Goal: Information Seeking & Learning: Check status

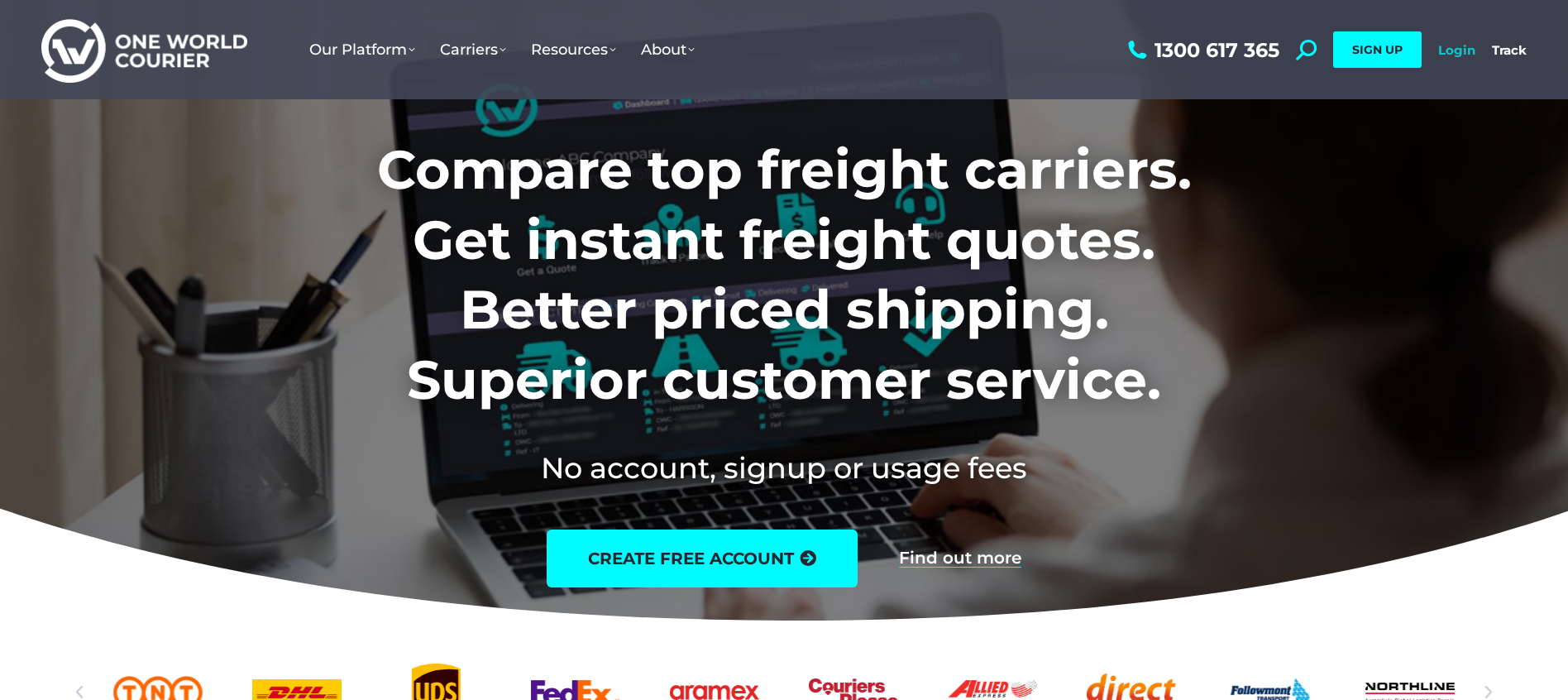
click at [1470, 48] on link "Login" at bounding box center [1457, 50] width 37 height 16
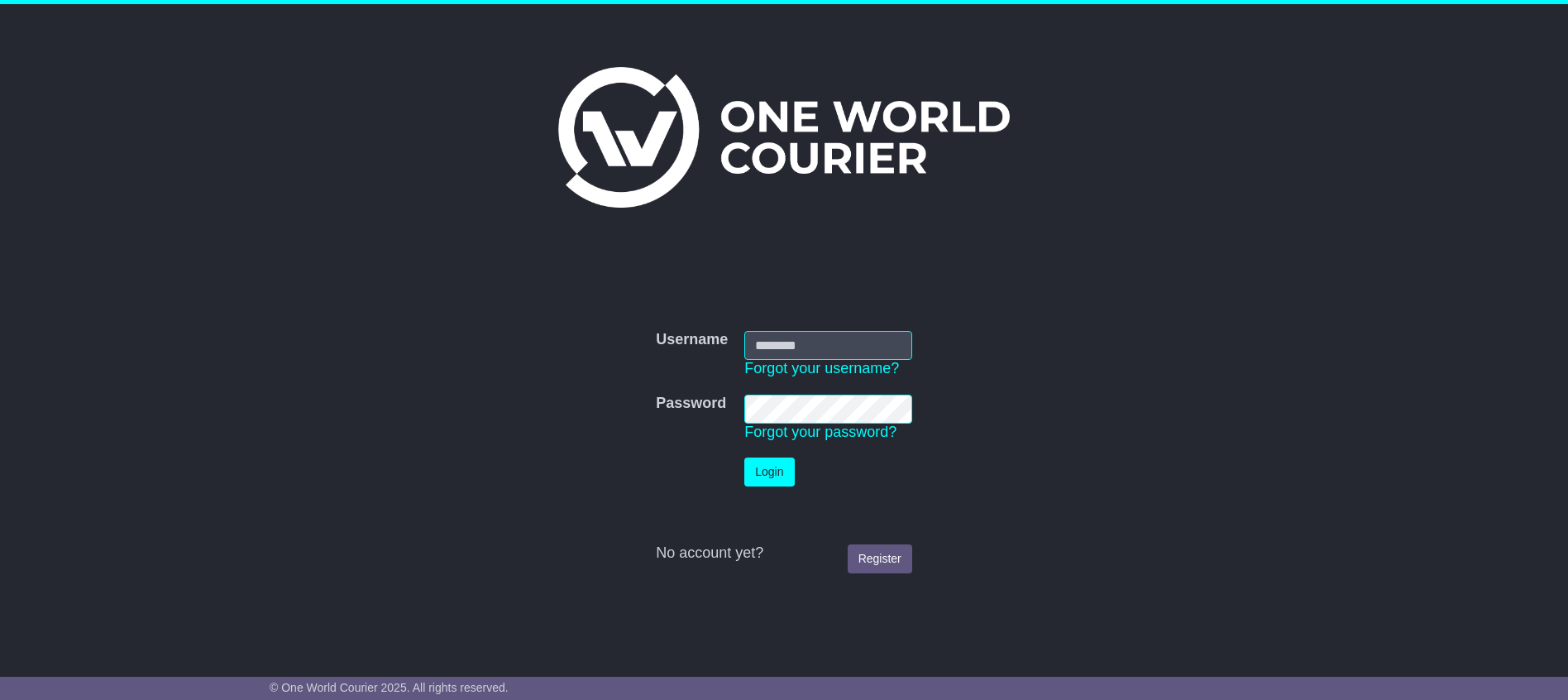
type input "**********"
click at [775, 473] on button "Login" at bounding box center [770, 471] width 50 height 29
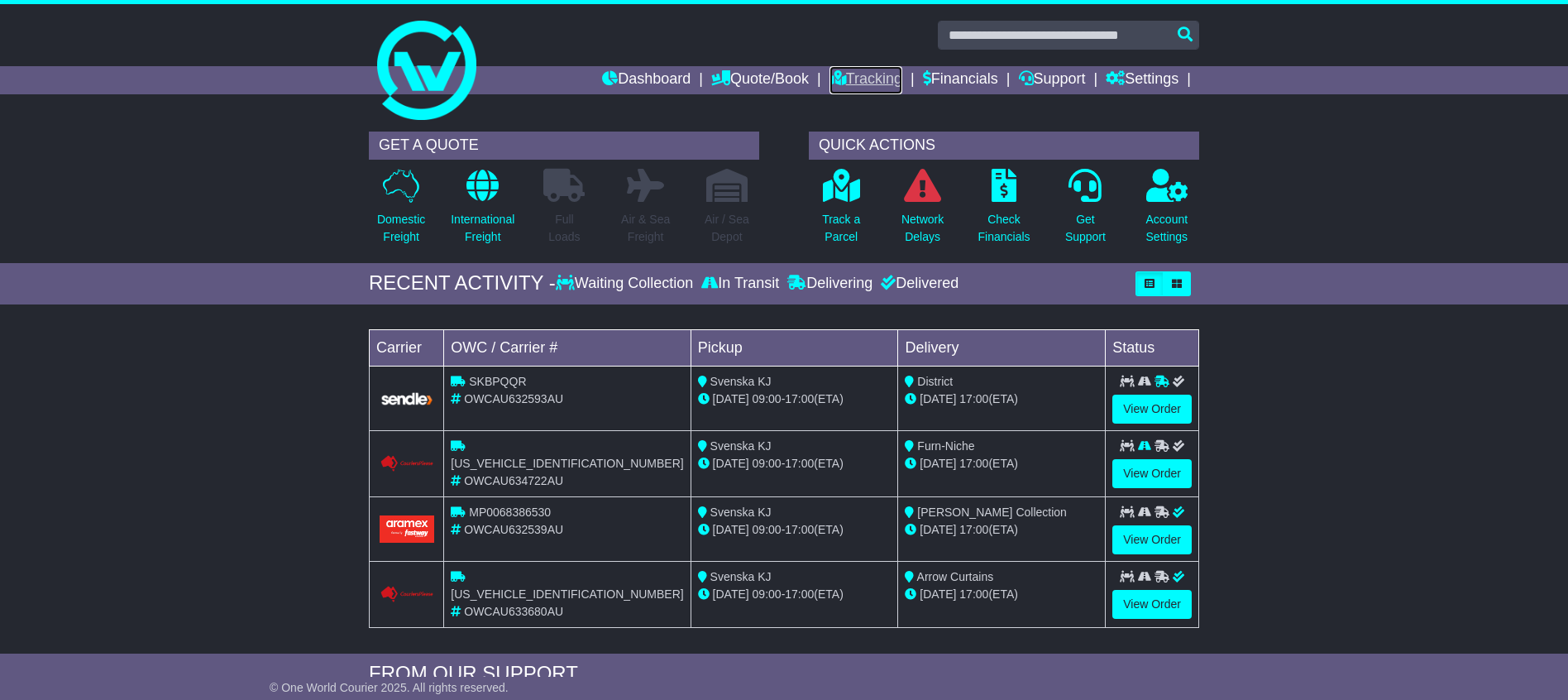
click at [857, 87] on link "Tracking" at bounding box center [866, 81] width 73 height 28
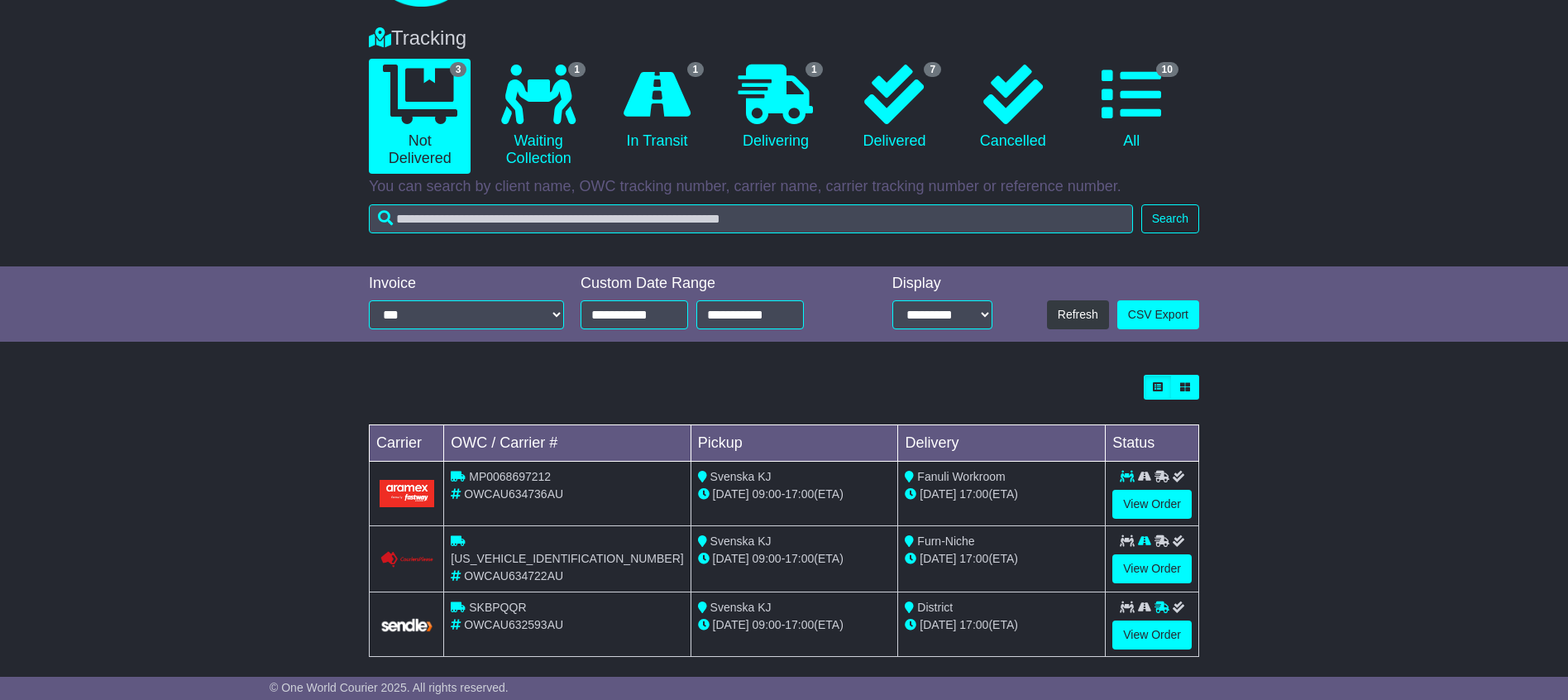
scroll to position [127, 0]
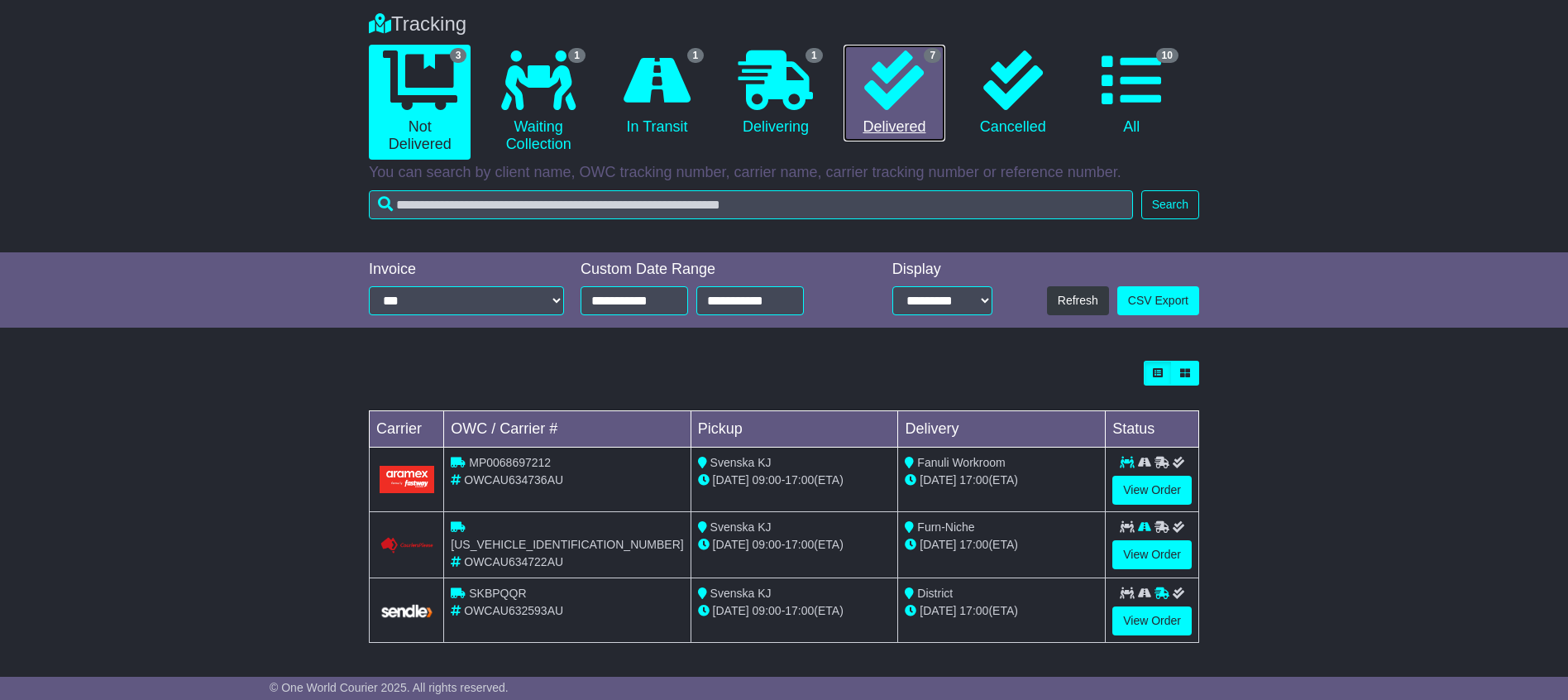
click at [914, 82] on icon at bounding box center [894, 81] width 60 height 60
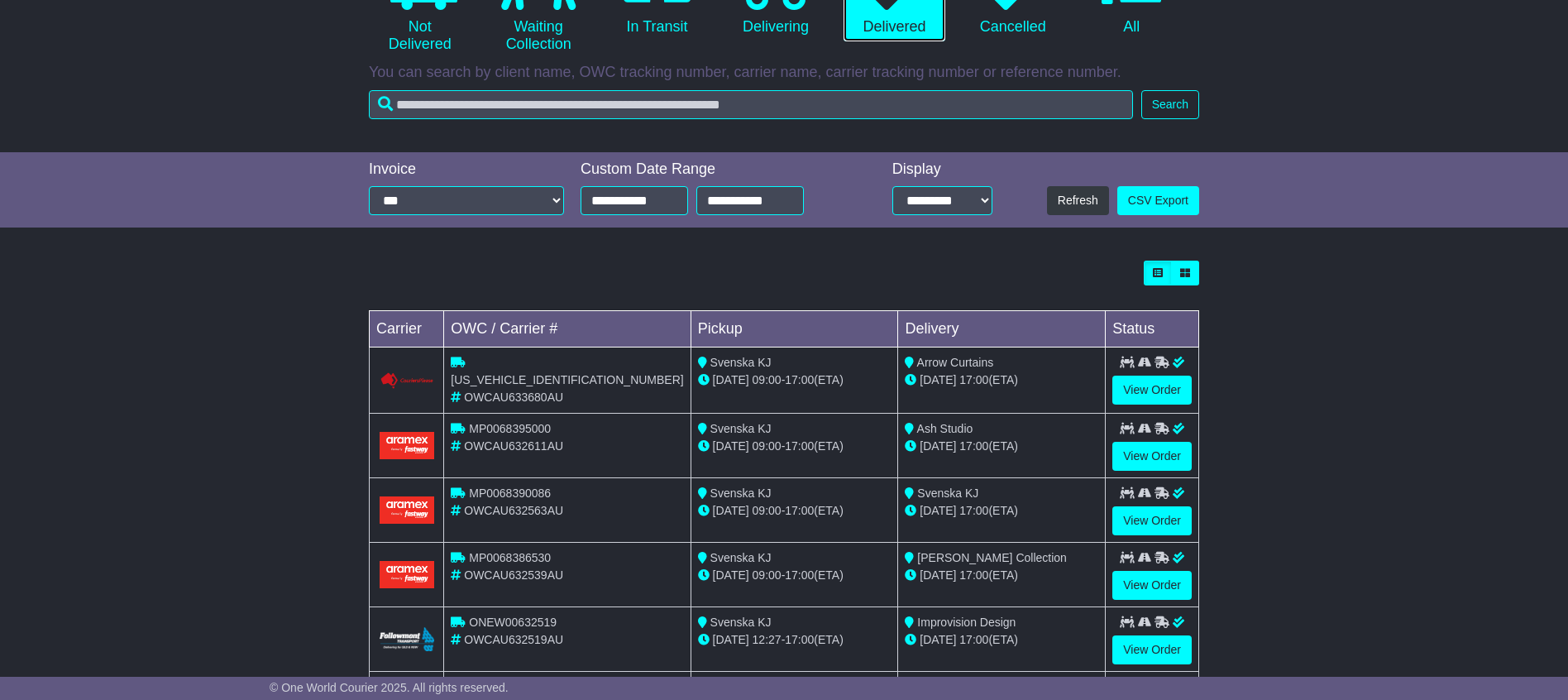
scroll to position [356, 0]
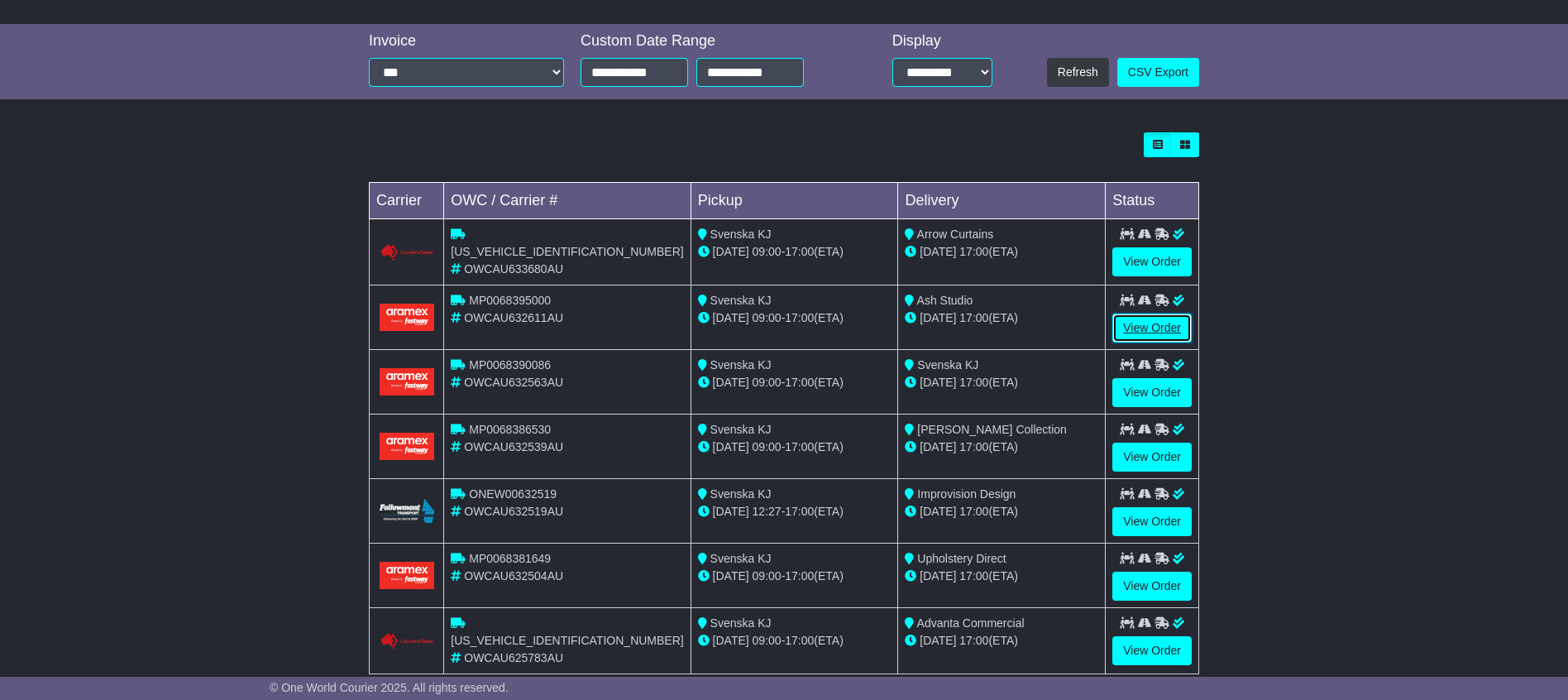
click at [1149, 325] on link "View Order" at bounding box center [1152, 327] width 80 height 29
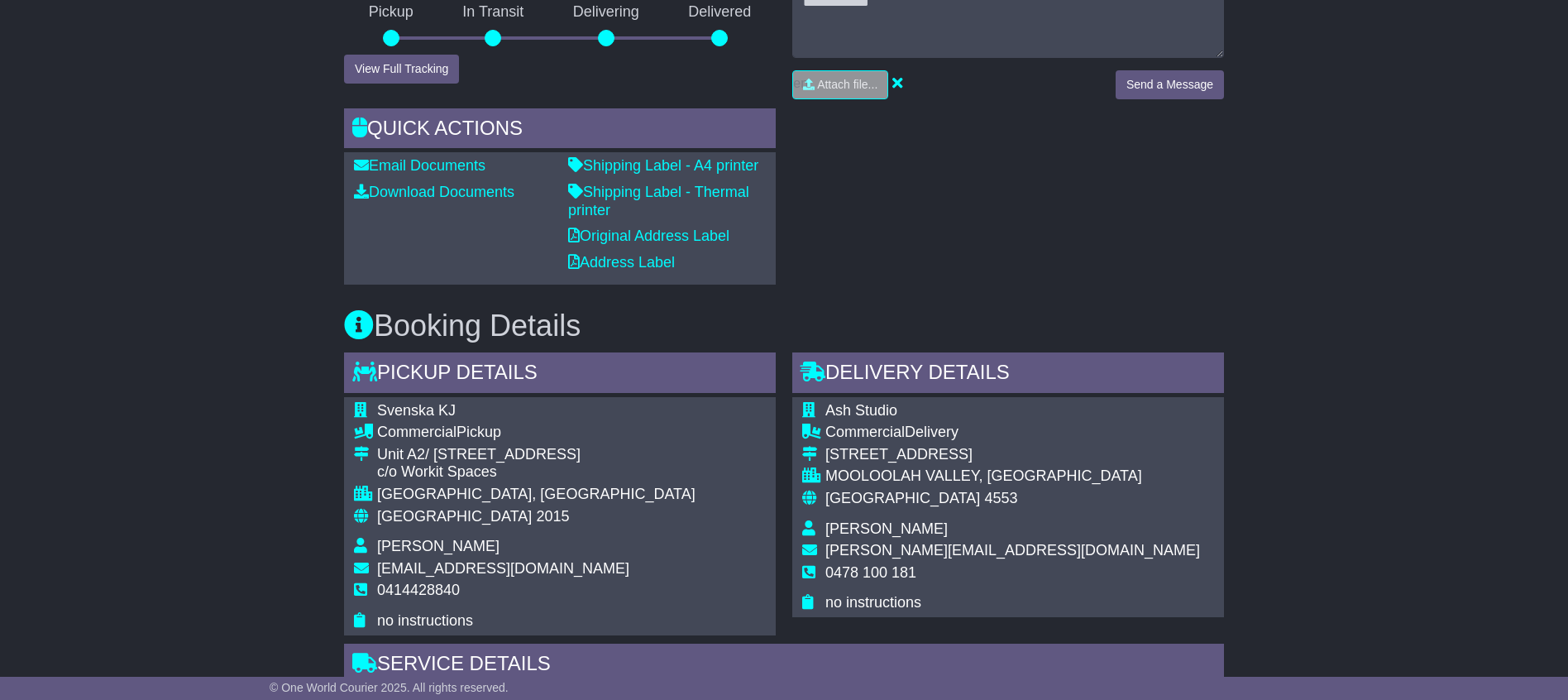
scroll to position [413, 0]
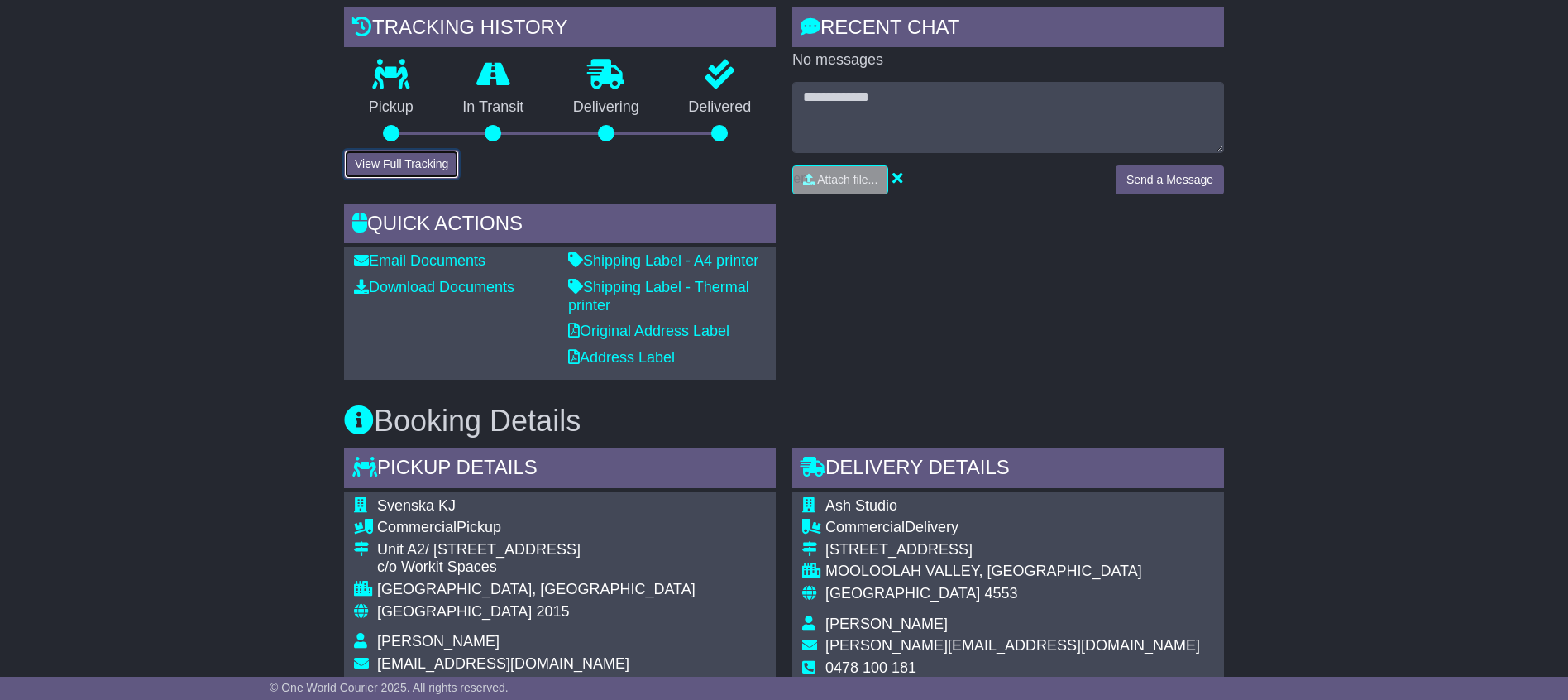
click at [421, 150] on button "View Full Tracking" at bounding box center [402, 164] width 115 height 29
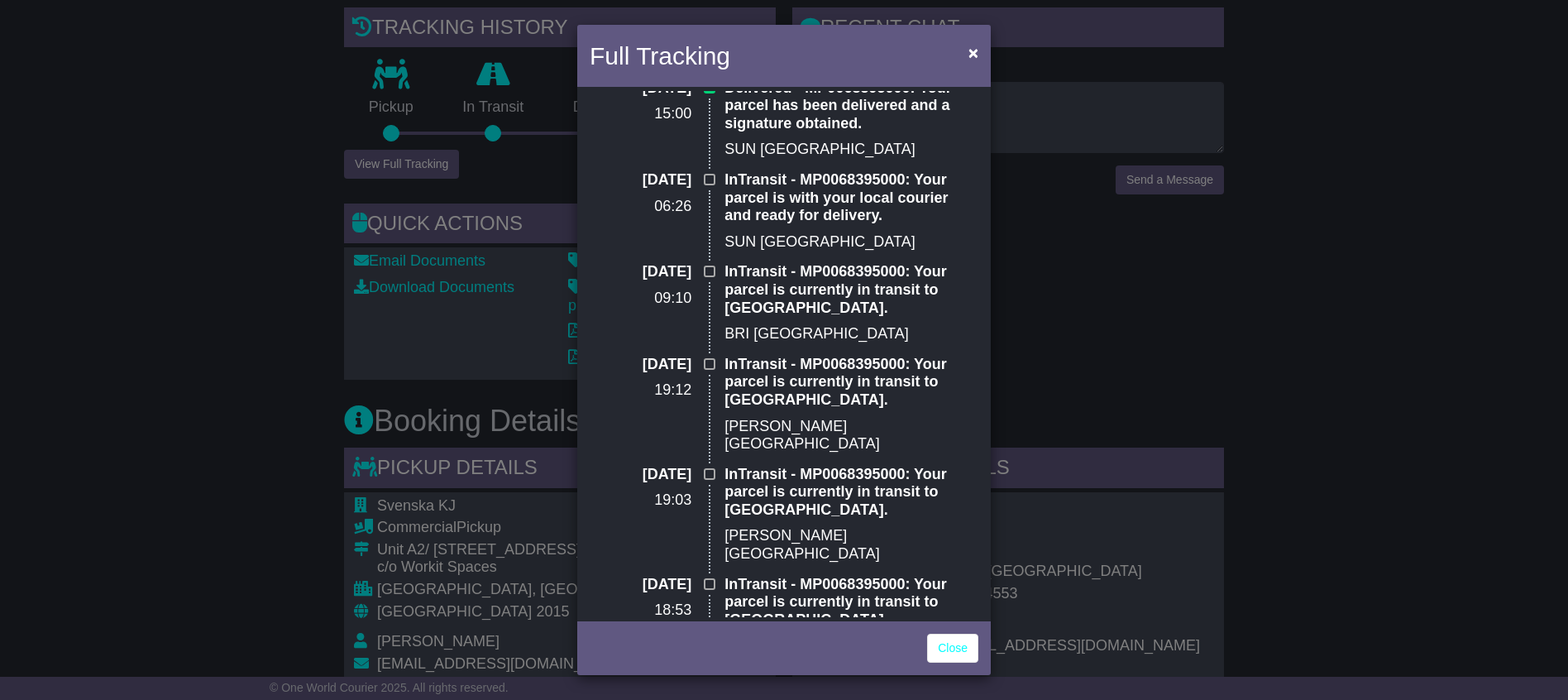
scroll to position [0, 0]
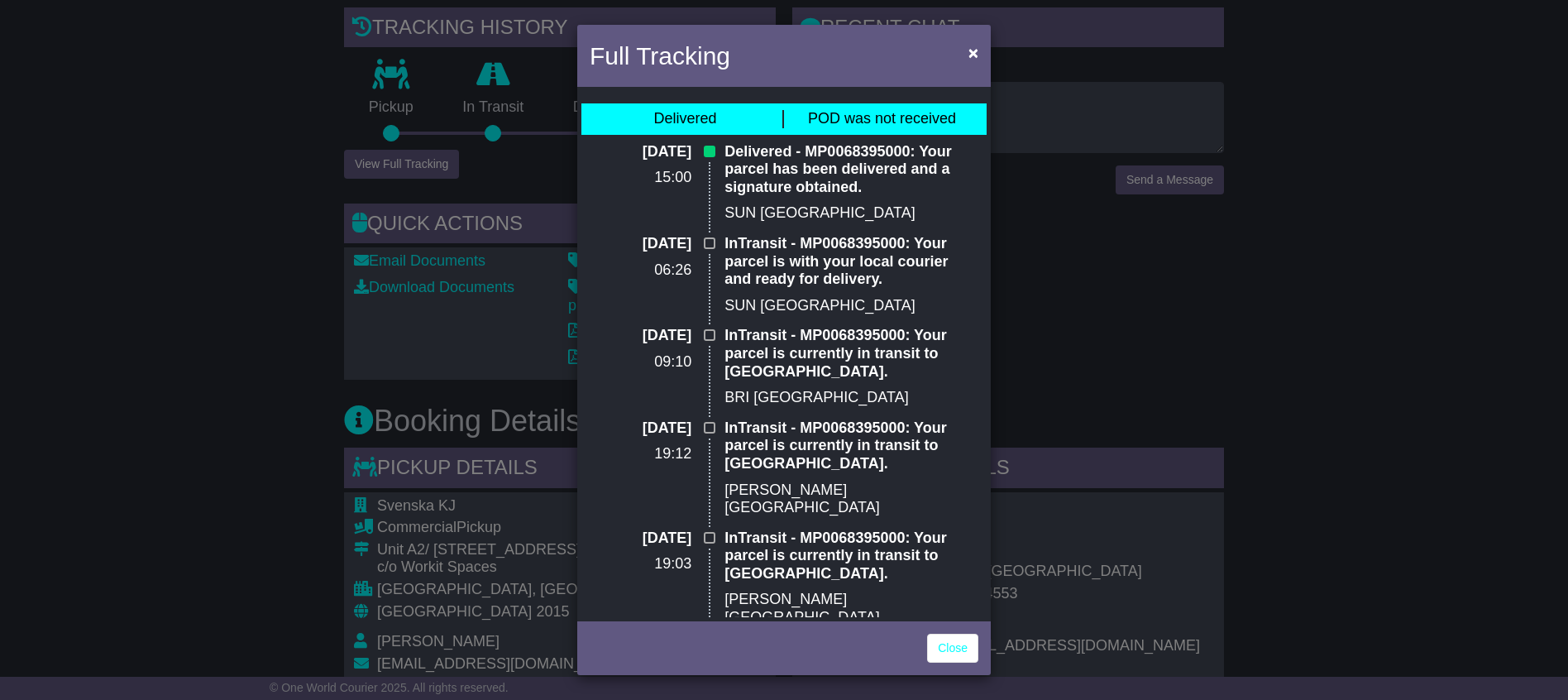
click at [1380, 281] on div "Full Tracking × Delivered POD was not received [DATE] 15:00 Delivered - MP00683…" at bounding box center [784, 350] width 1568 height 700
